Goal: Information Seeking & Learning: Learn about a topic

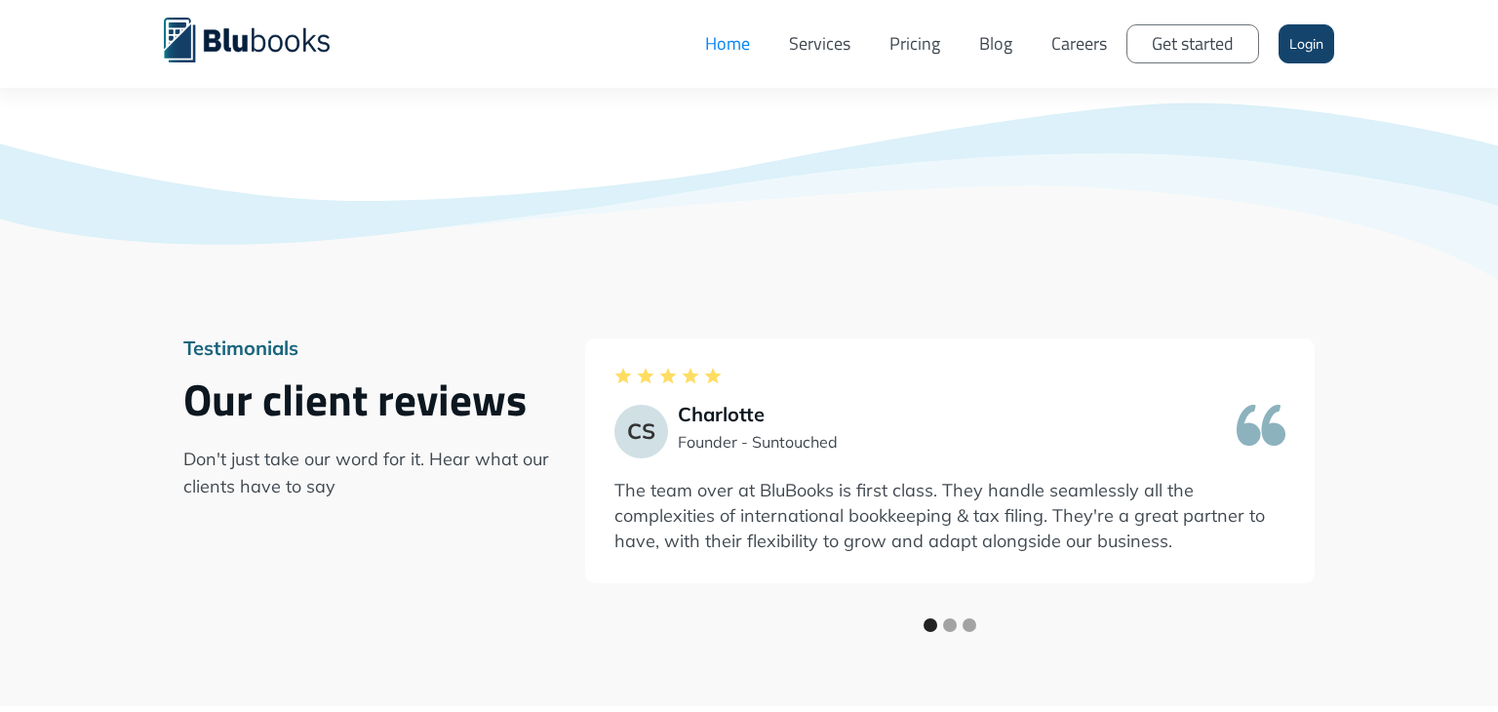
scroll to position [2712, 0]
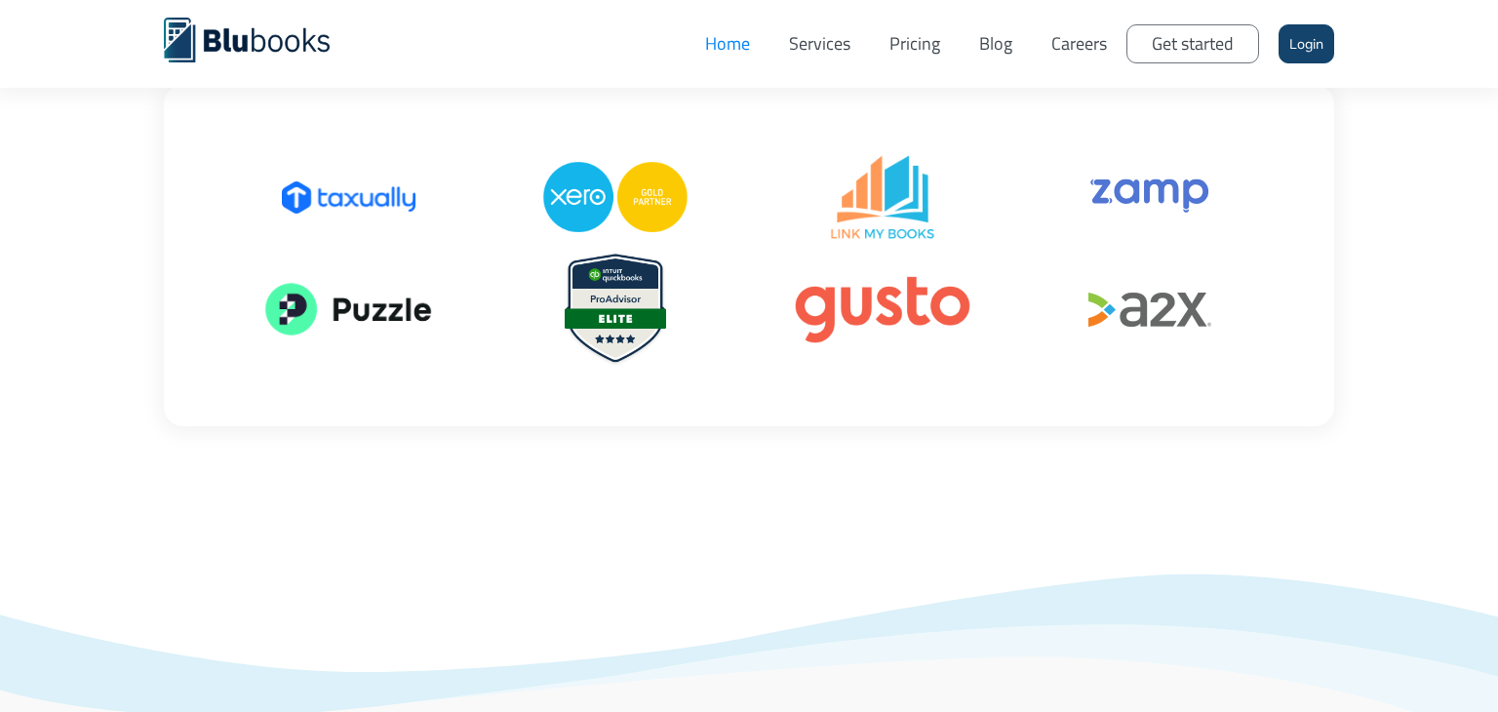
click at [912, 36] on link "Pricing" at bounding box center [915, 44] width 90 height 59
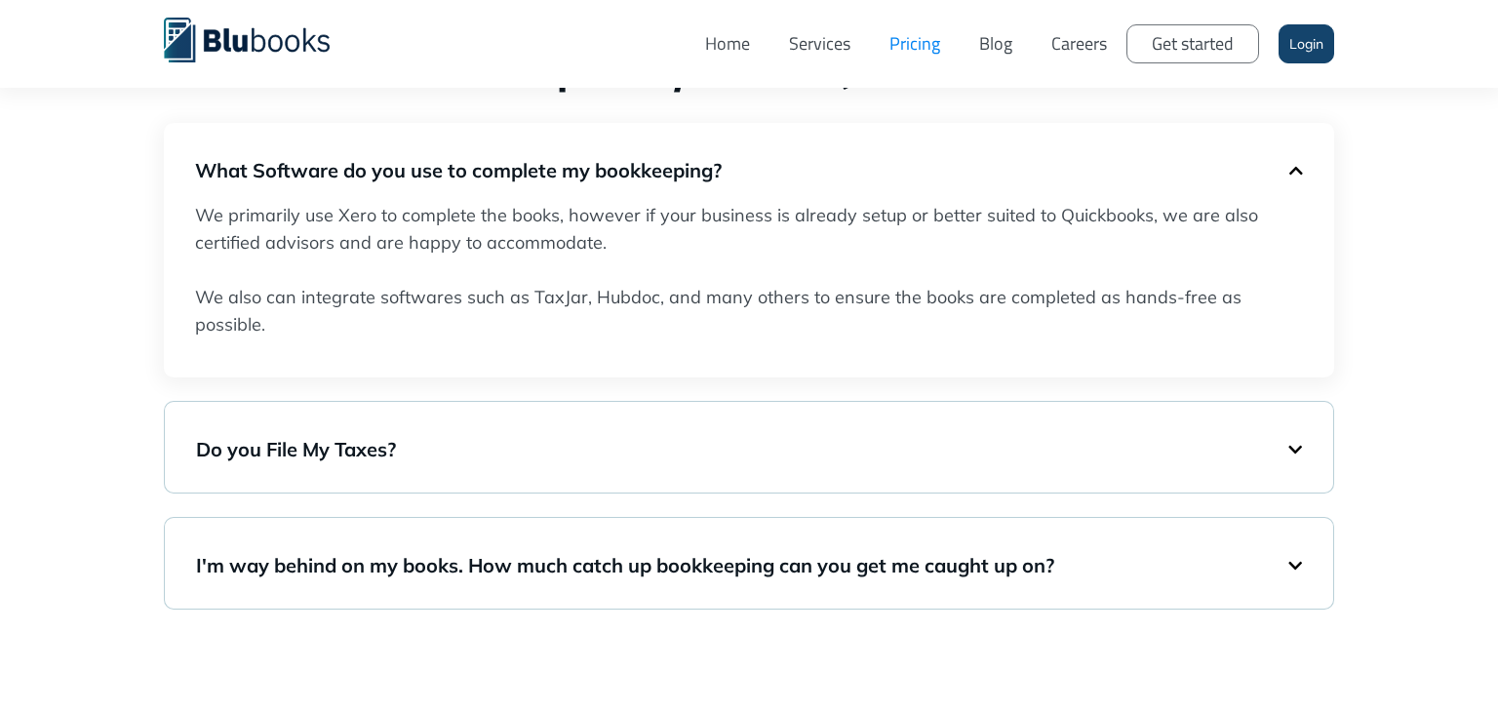
scroll to position [1370, 0]
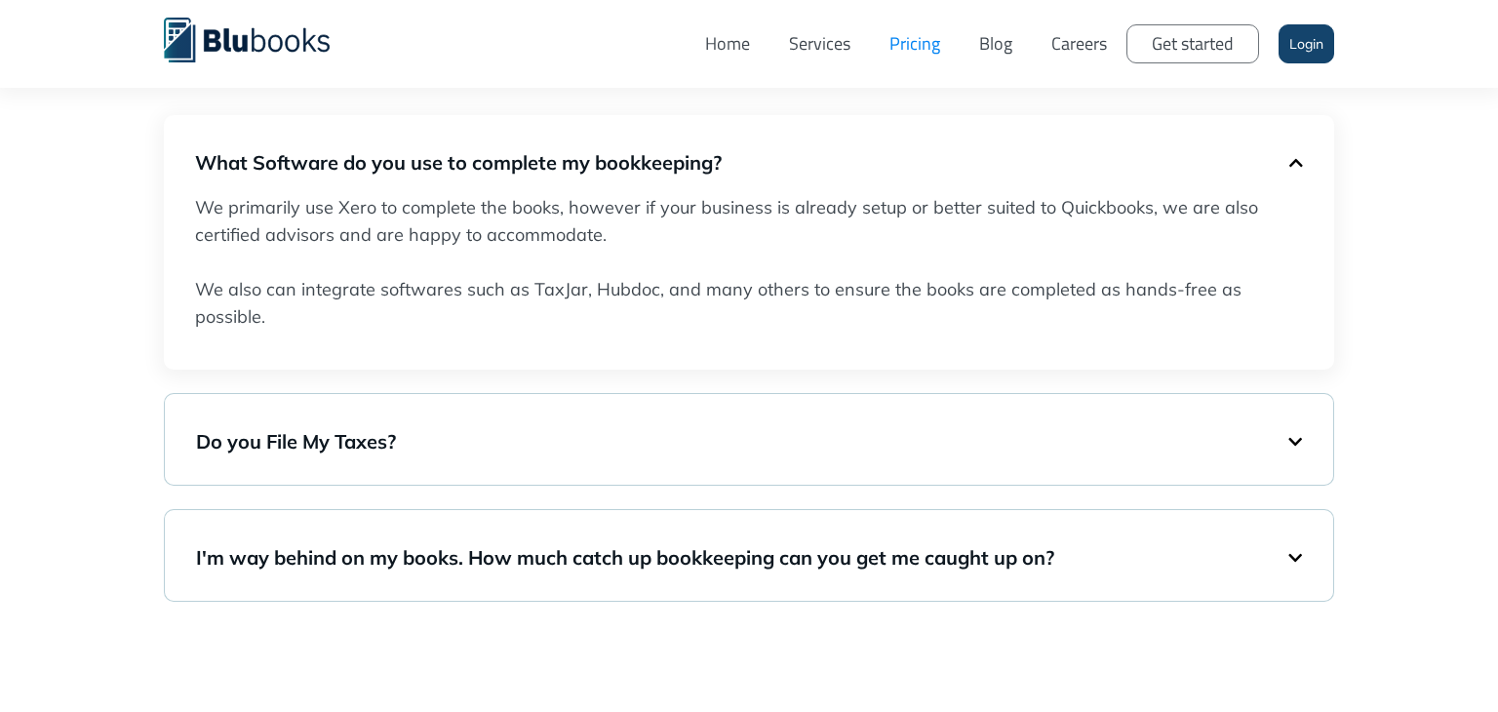
click at [1293, 450] on div "Do you File My Taxes?" at bounding box center [749, 440] width 1106 height 52
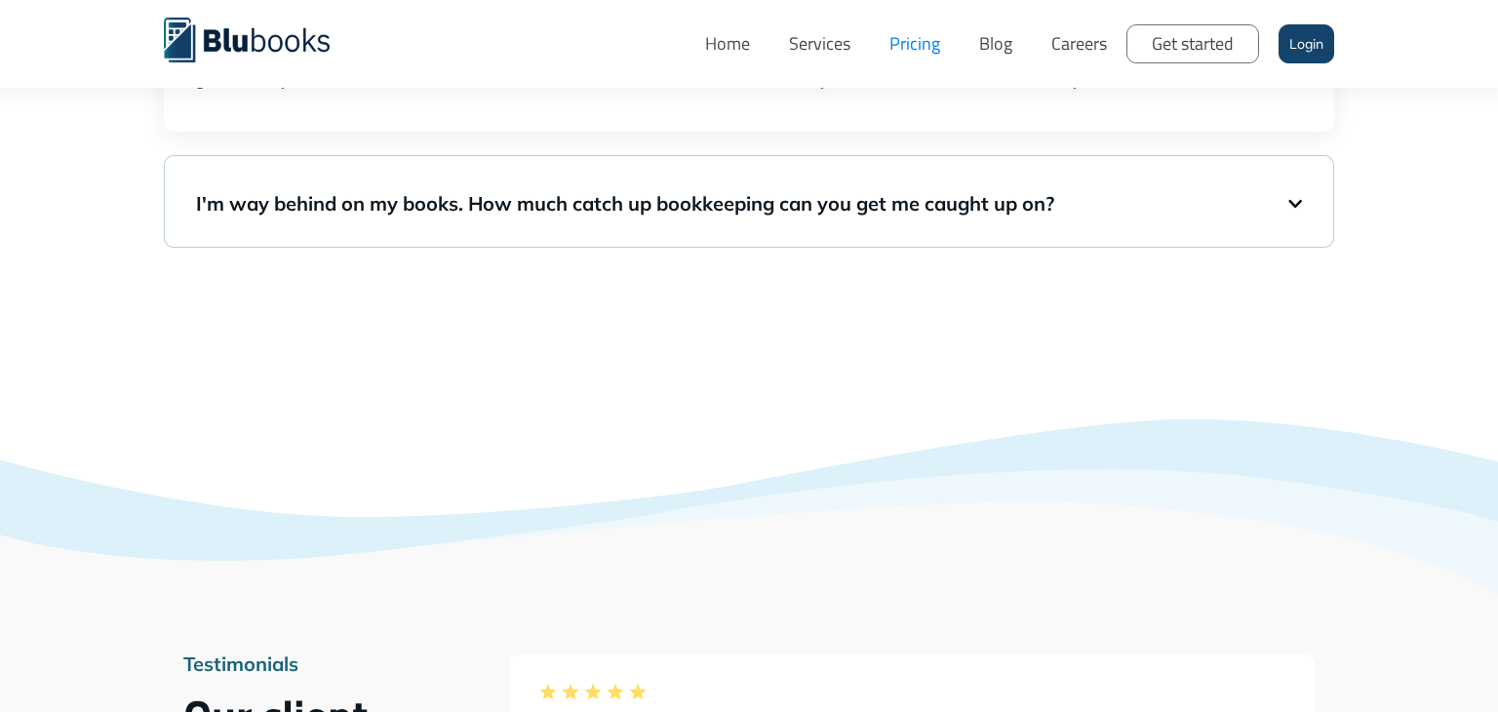
scroll to position [1638, 0]
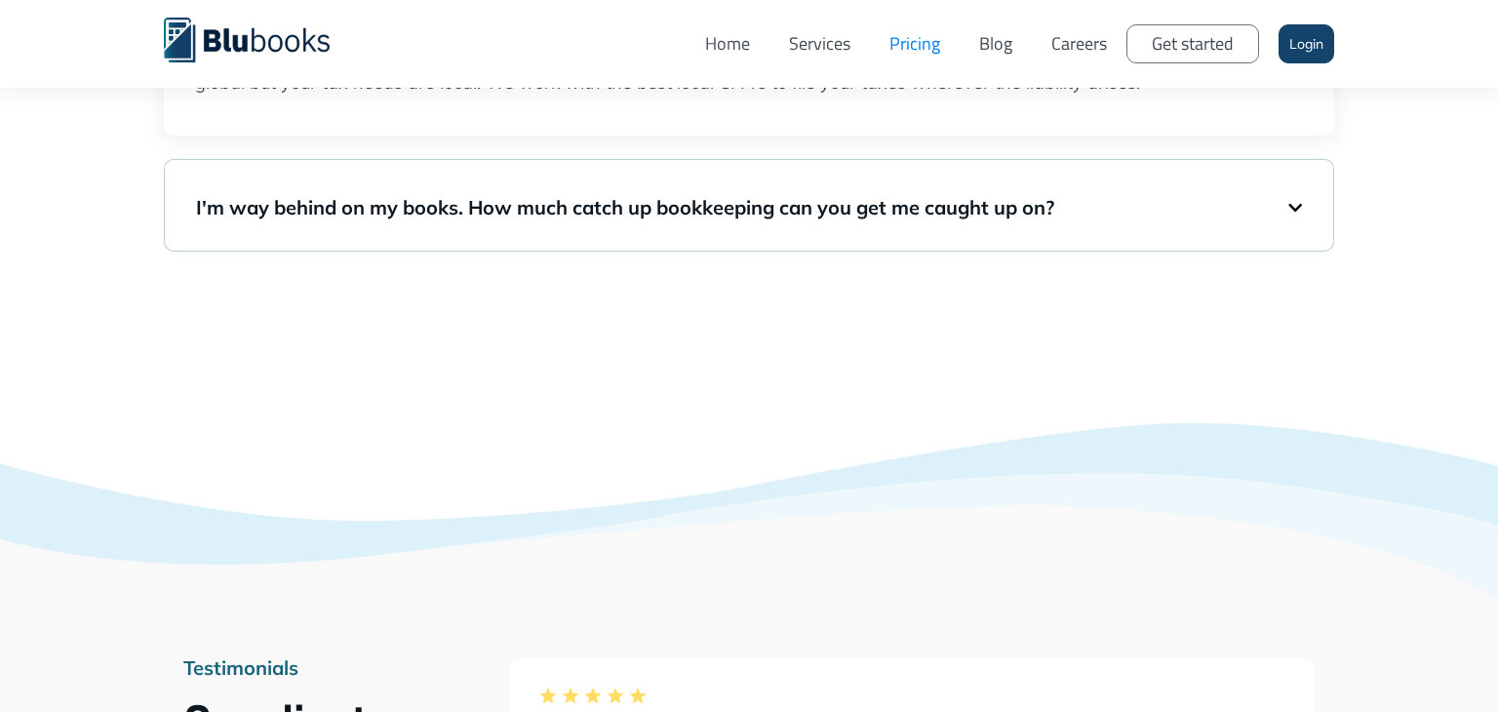
click at [1295, 211] on div "I'm way behind on my books. How much catch up bookkeeping can you get me caught…" at bounding box center [749, 205] width 1106 height 52
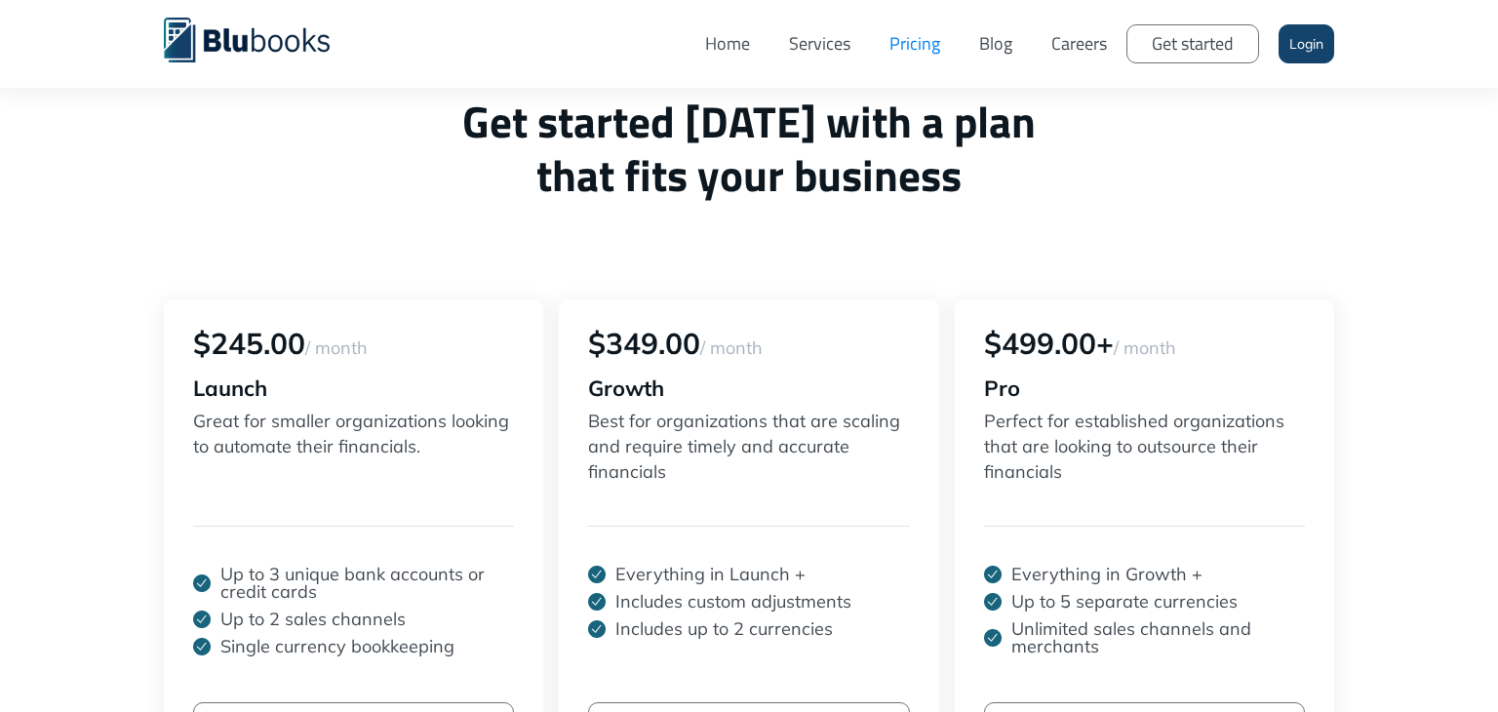
scroll to position [0, 0]
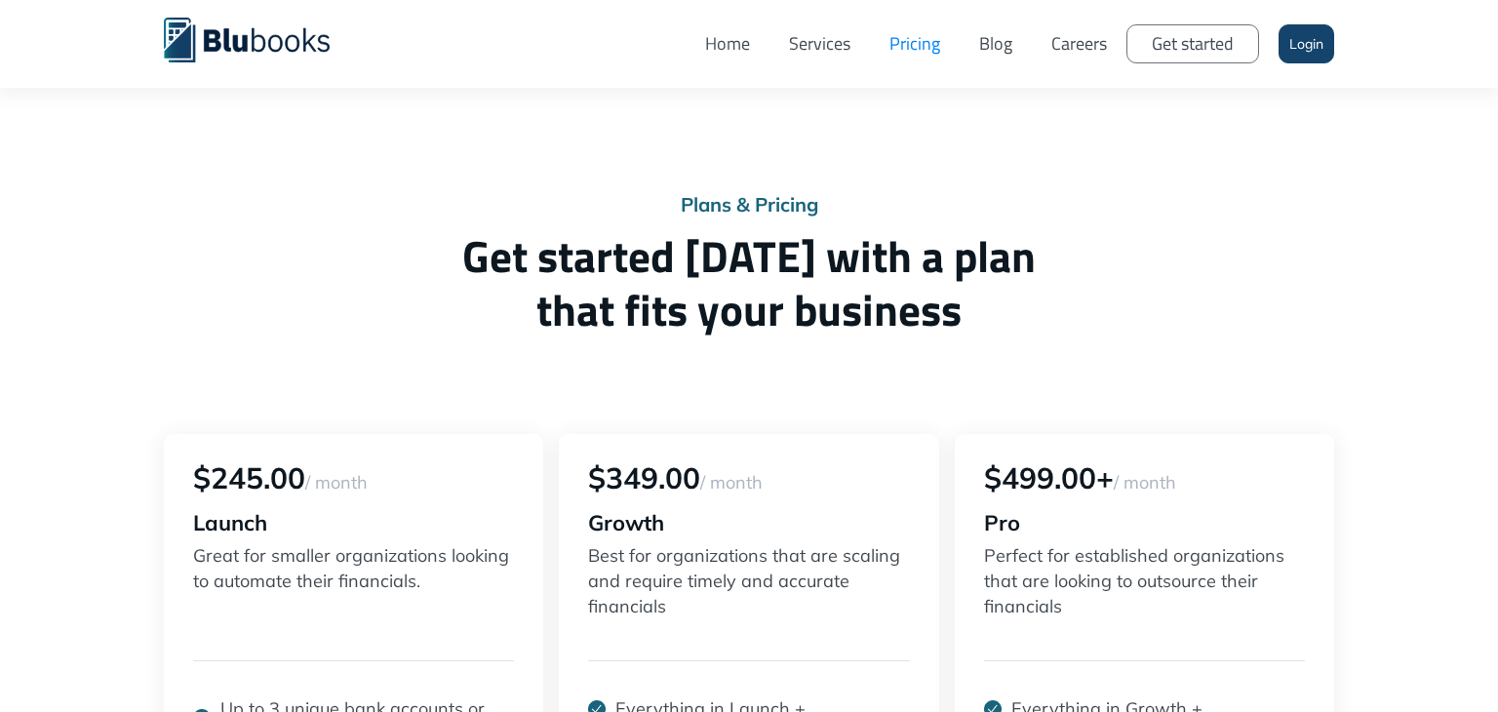
click at [820, 51] on link "Services" at bounding box center [820, 44] width 100 height 59
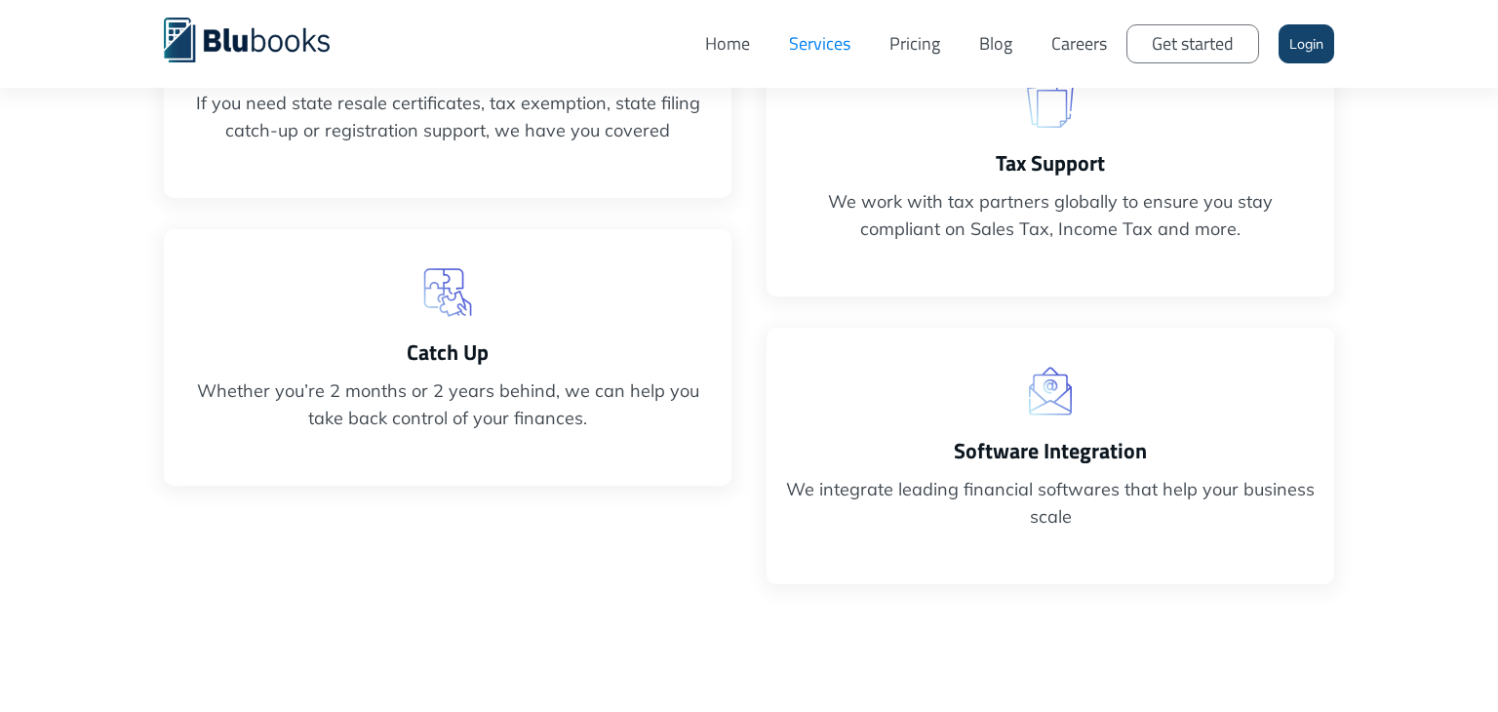
scroll to position [1112, 0]
click at [457, 288] on img at bounding box center [447, 291] width 49 height 49
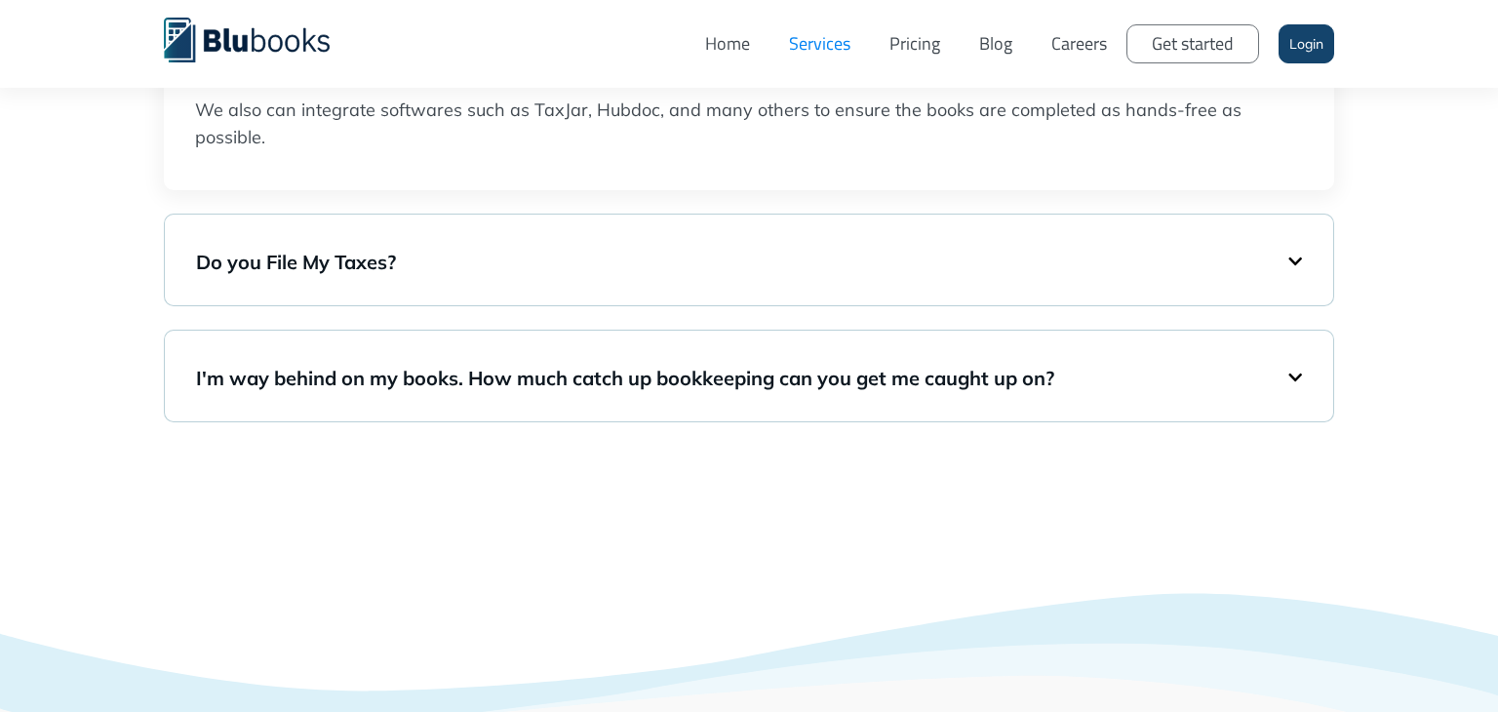
scroll to position [3461, 0]
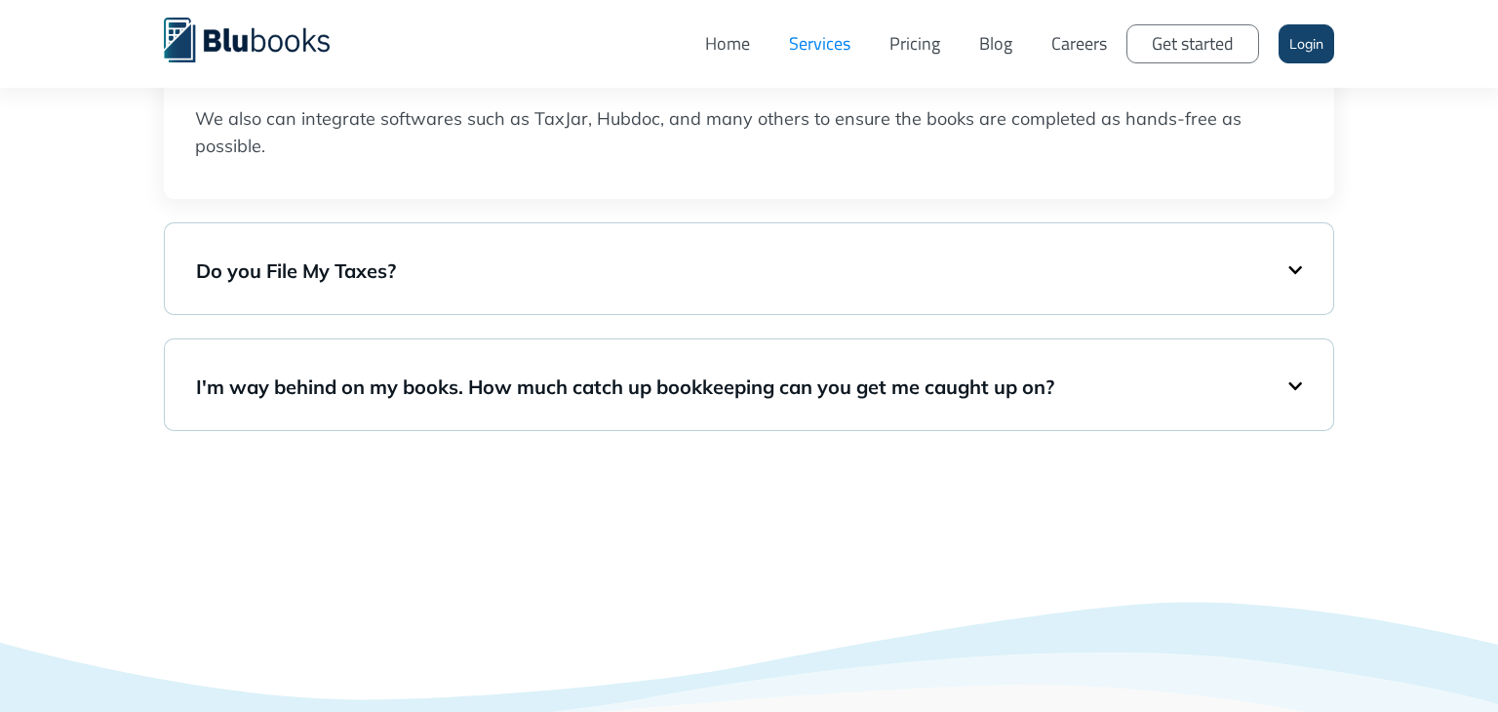
click at [1285, 267] on h5 "Do you File My Taxes?" at bounding box center [742, 271] width 1093 height 27
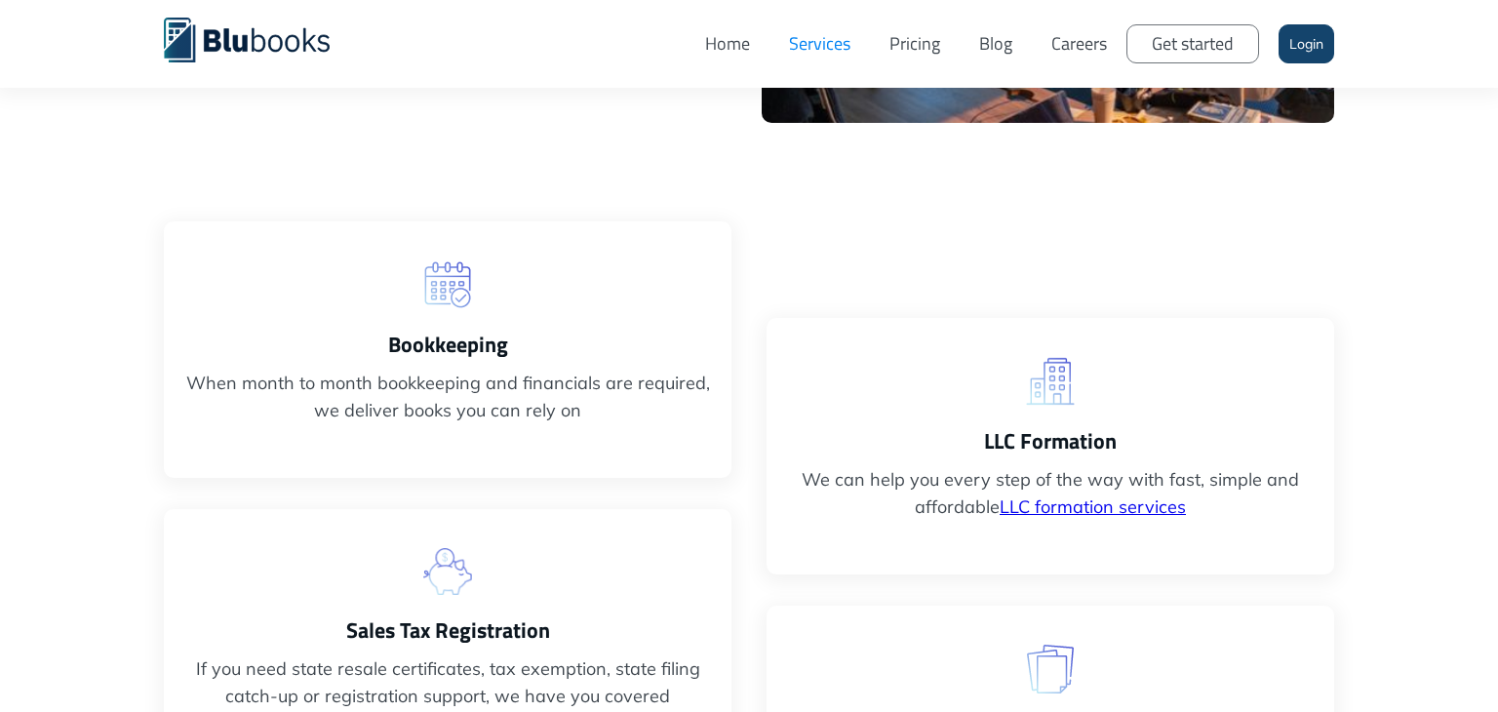
scroll to position [0, 0]
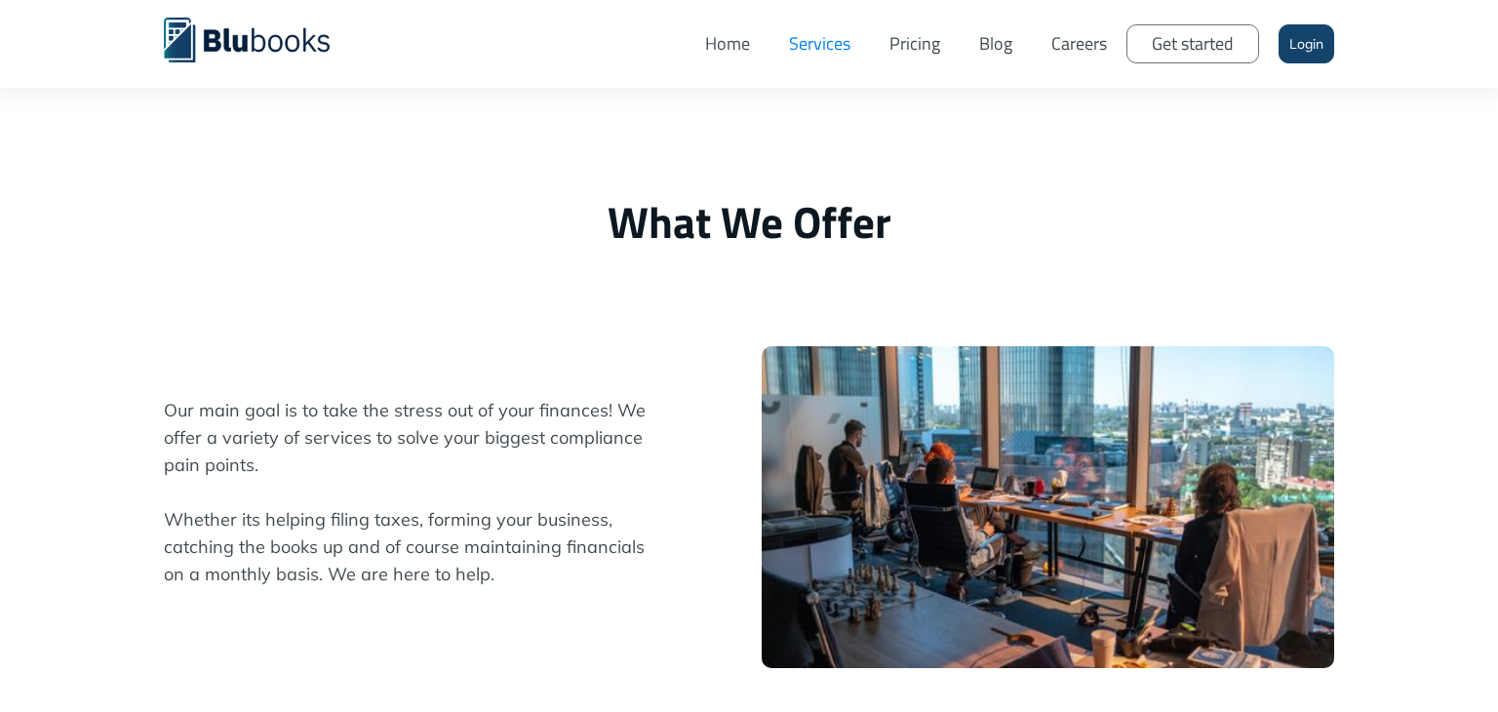
click at [706, 55] on link "Home" at bounding box center [728, 44] width 84 height 59
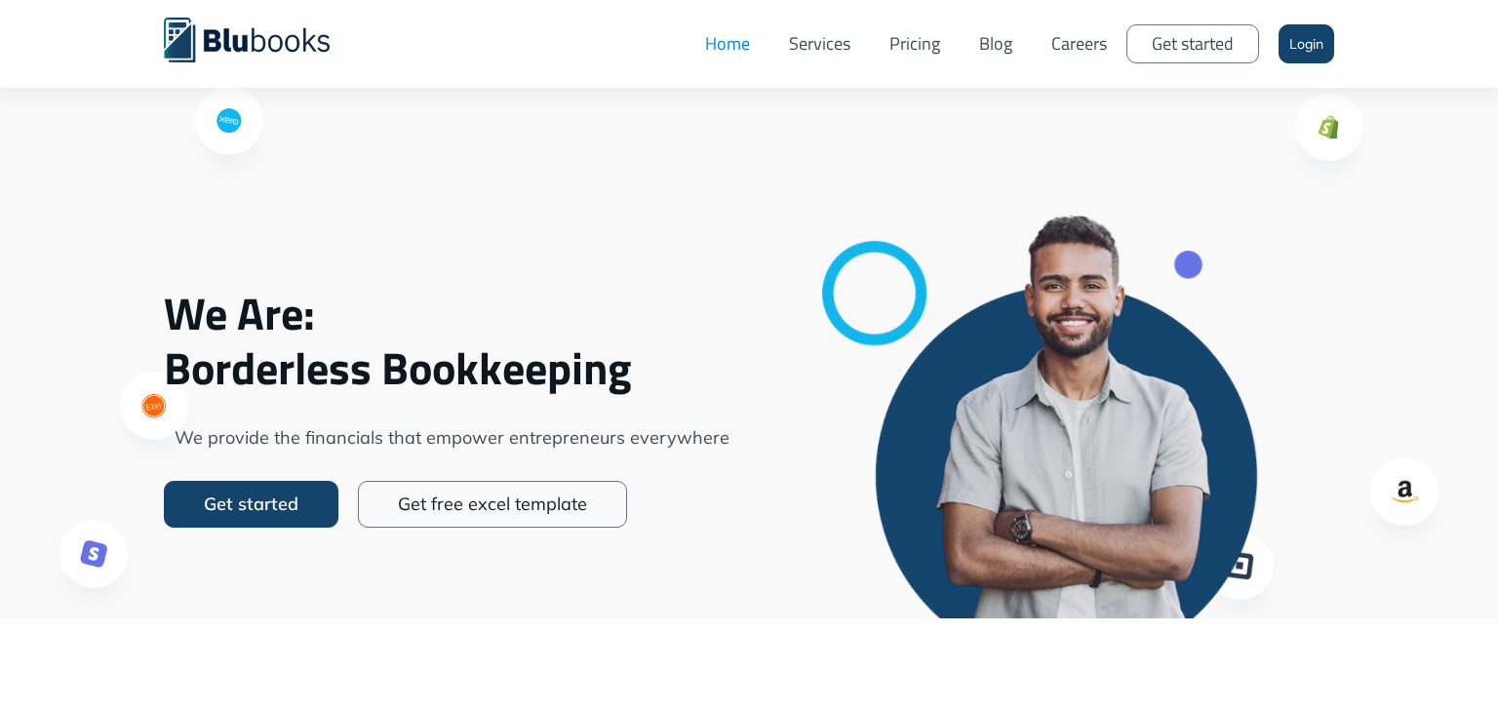
click at [822, 42] on link "Services" at bounding box center [820, 44] width 100 height 59
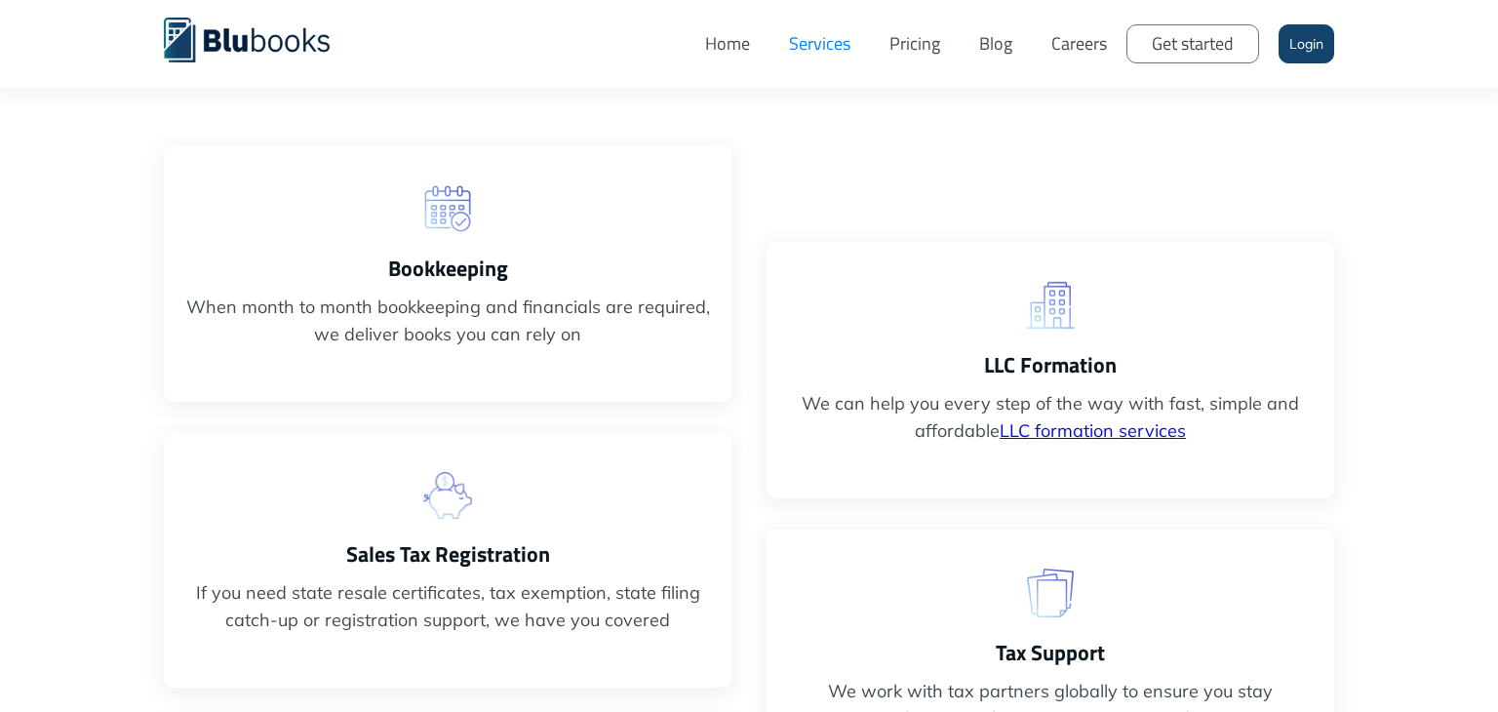
scroll to position [626, 0]
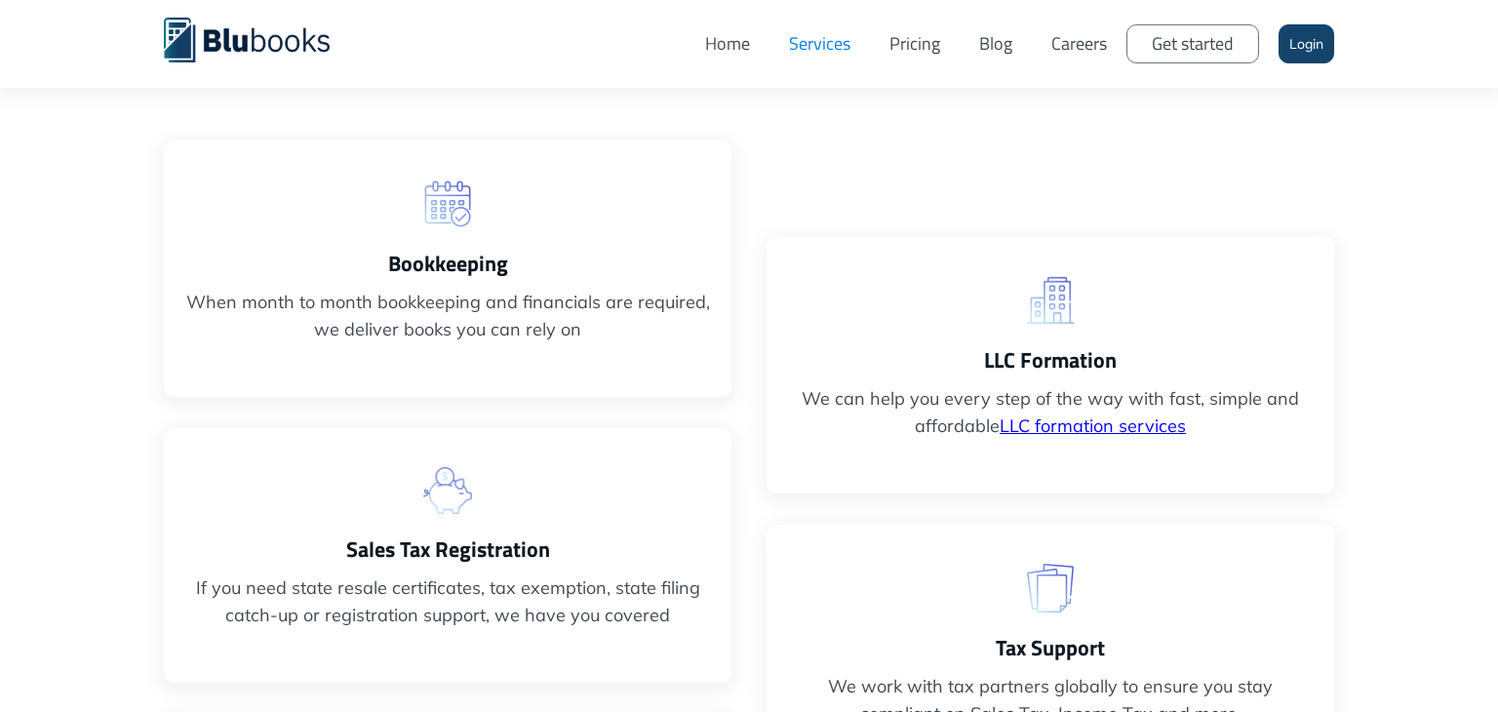
click at [537, 272] on h3 "Bookkeeping" at bounding box center [447, 263] width 529 height 31
click at [593, 515] on div "Sales Tax Registration If you need state resale certificates, tax exemption, st…" at bounding box center [448, 555] width 568 height 255
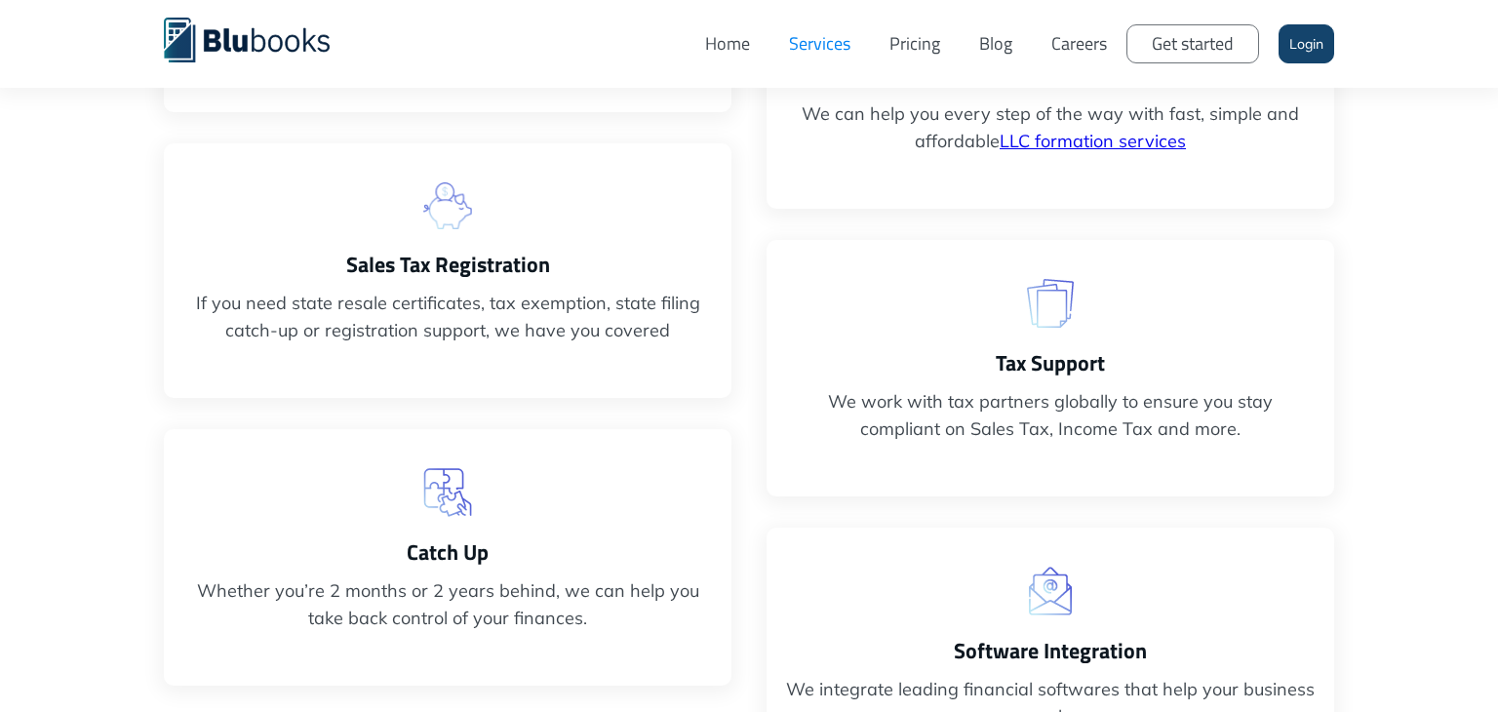
scroll to position [933, 0]
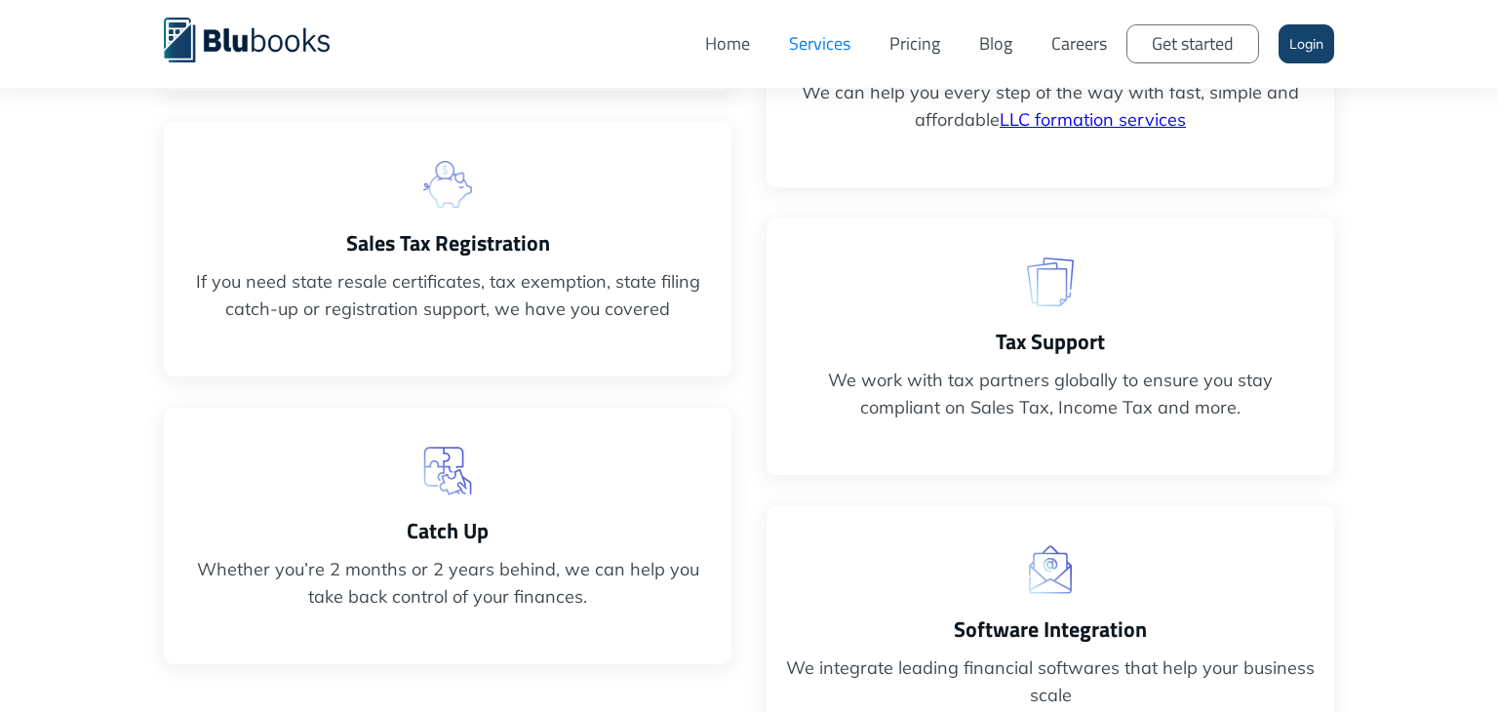
click at [836, 367] on p "We work with tax partners globally to ensure you stay compliant on Sales Tax, I…" at bounding box center [1050, 394] width 529 height 55
click at [522, 496] on div "Catch Up Whether you’re 2 months or 2 years behind, we can help you take back c…" at bounding box center [448, 536] width 568 height 257
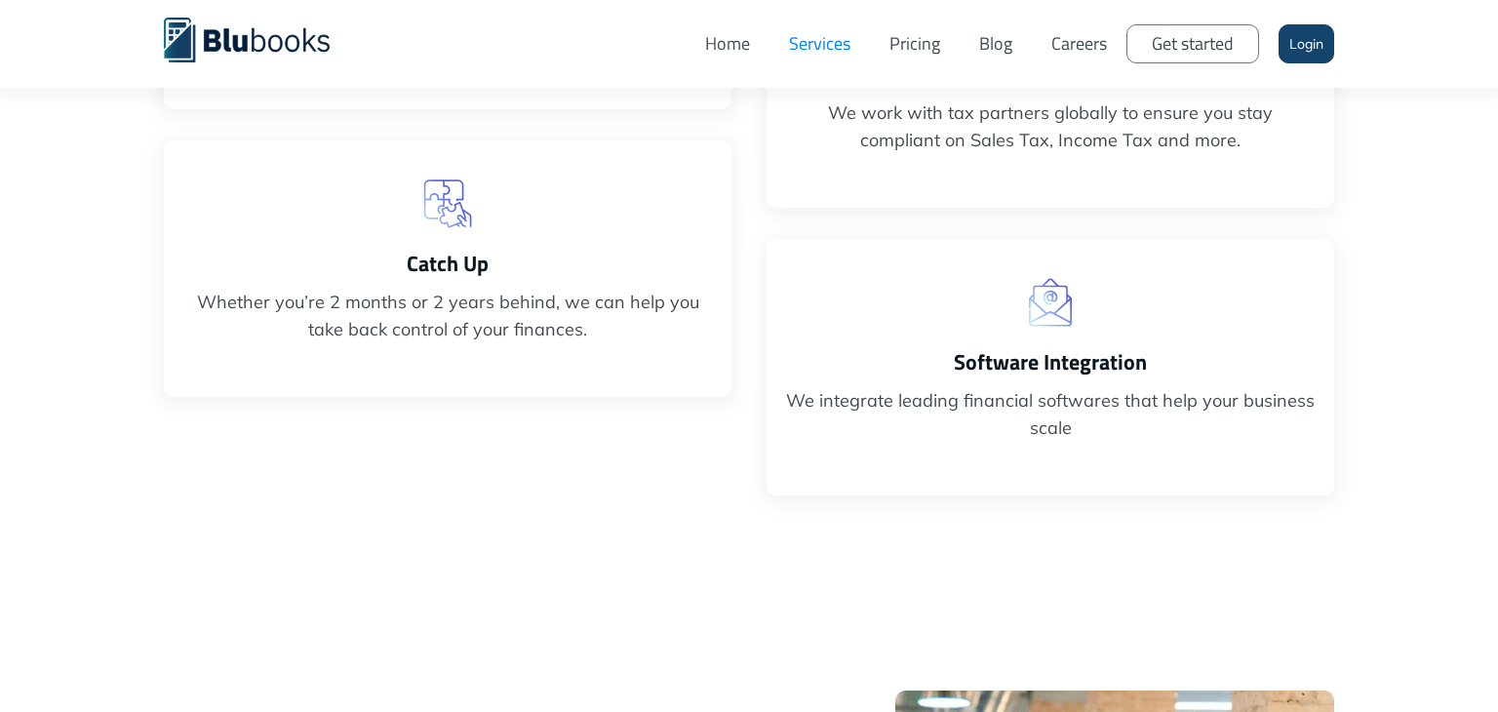
scroll to position [1229, 0]
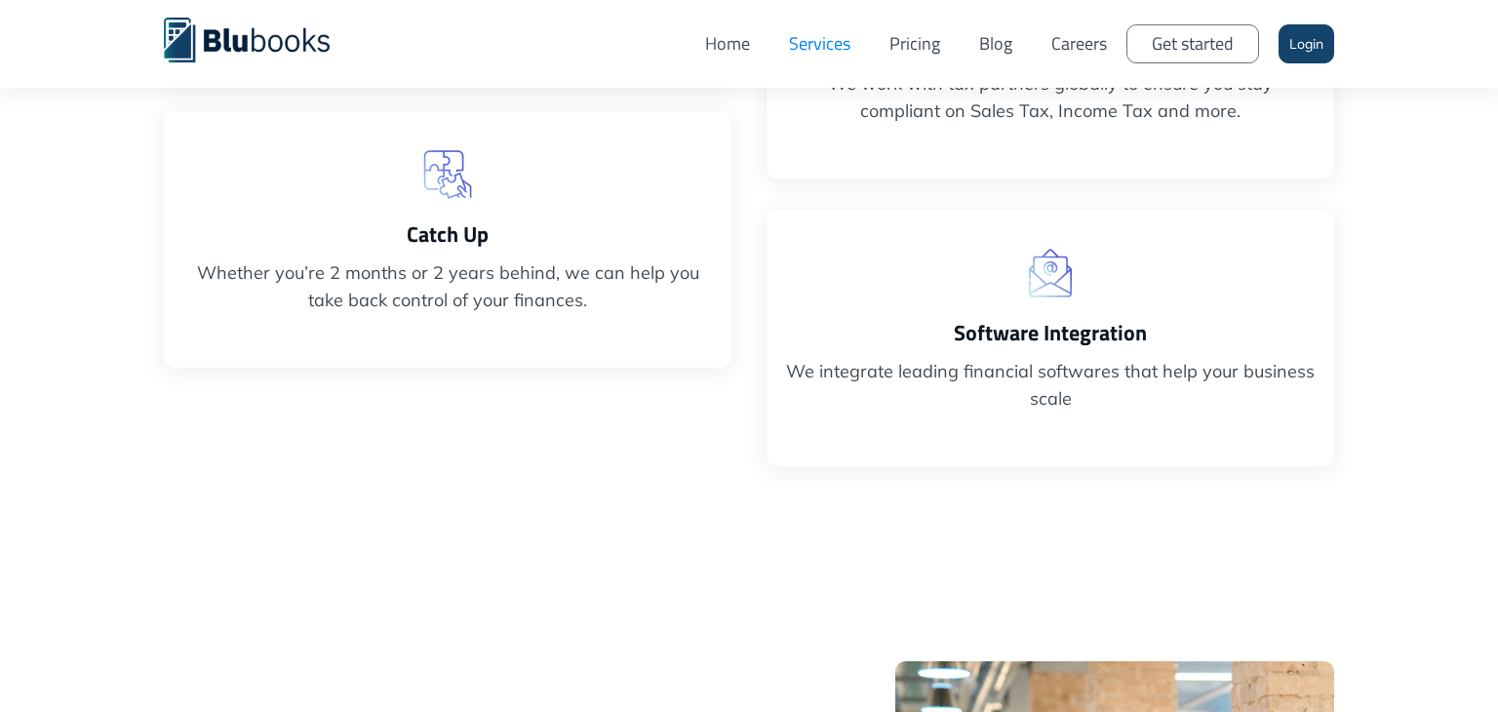
click at [897, 42] on link "Pricing" at bounding box center [915, 44] width 90 height 59
